Goal: Find specific page/section: Find specific page/section

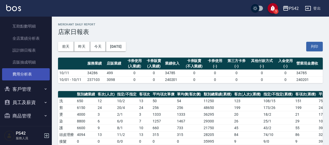
scroll to position [179, 0]
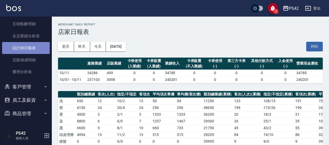
click at [29, 51] on link "設計師日報表" at bounding box center [26, 48] width 48 height 12
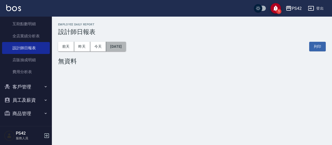
click at [126, 45] on button "[DATE]" at bounding box center [116, 47] width 20 height 10
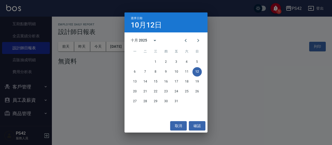
click at [85, 66] on div "選擇日期 [DATE] 十月 2025 一 二 三 四 五 六 日 1 2 3 4 5 6 7 8 9 10 11 12 13 14 15 16 17 18 …" at bounding box center [166, 72] width 332 height 145
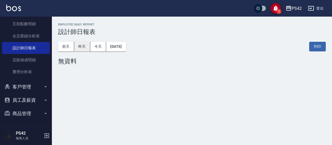
click at [83, 50] on button "昨天" at bounding box center [82, 47] width 16 height 10
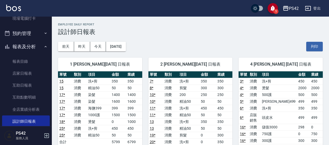
scroll to position [101, 0]
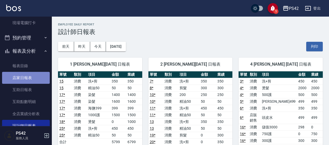
click at [41, 79] on link "店家日報表" at bounding box center [26, 78] width 48 height 12
